Goal: Information Seeking & Learning: Learn about a topic

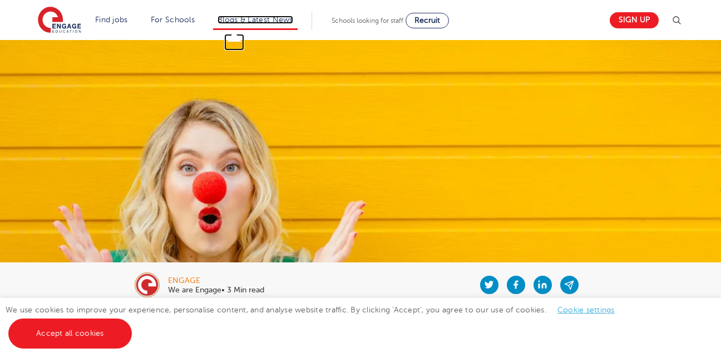
click at [224, 19] on link "Blogs & Latest News" at bounding box center [256, 20] width 76 height 8
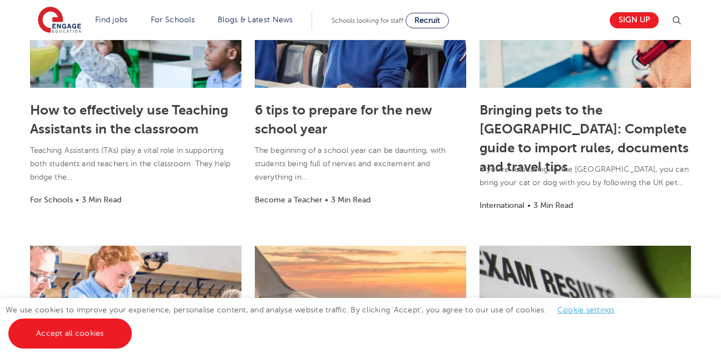
scroll to position [645, 0]
